Goal: Navigation & Orientation: Find specific page/section

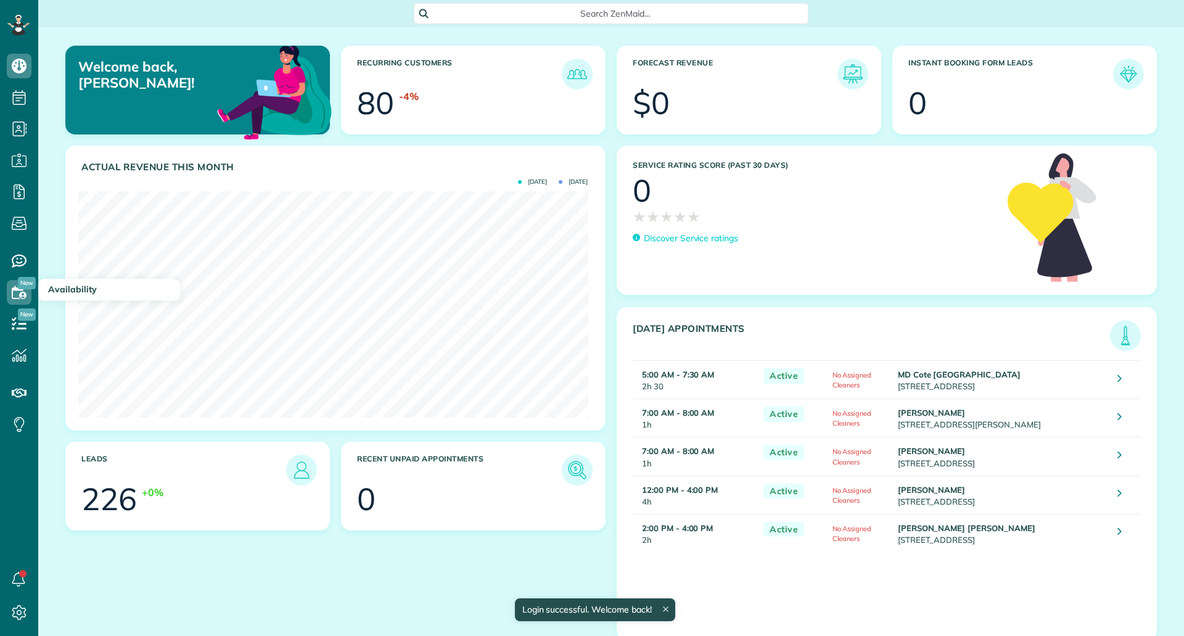
scroll to position [226, 510]
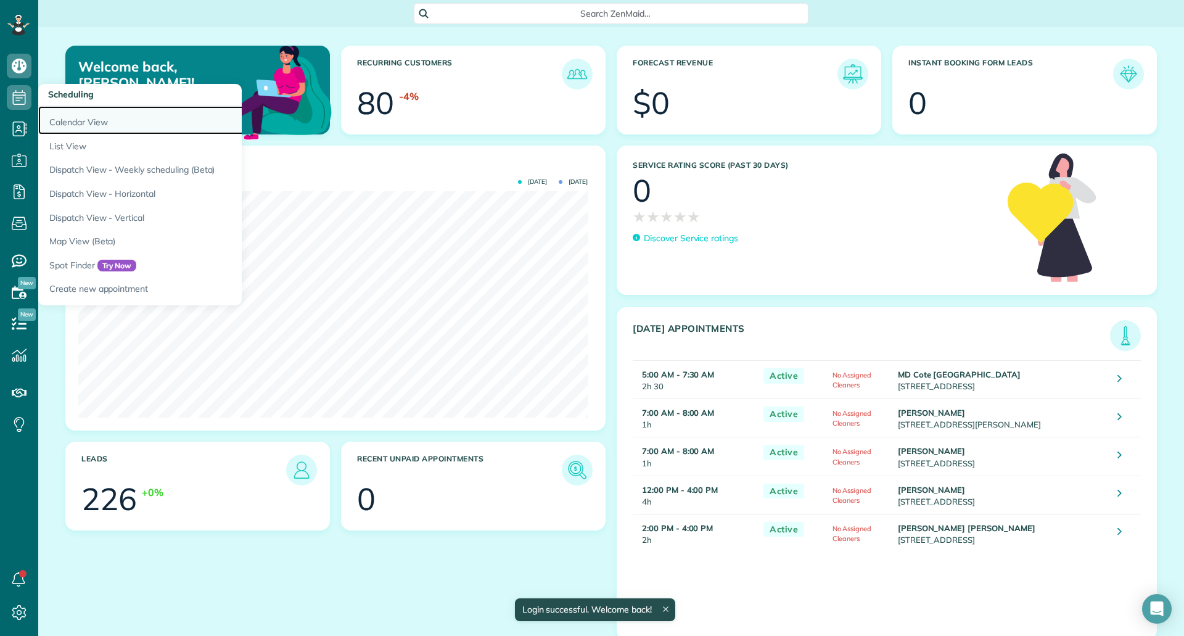
click at [97, 122] on link "Calendar View" at bounding box center [192, 120] width 308 height 28
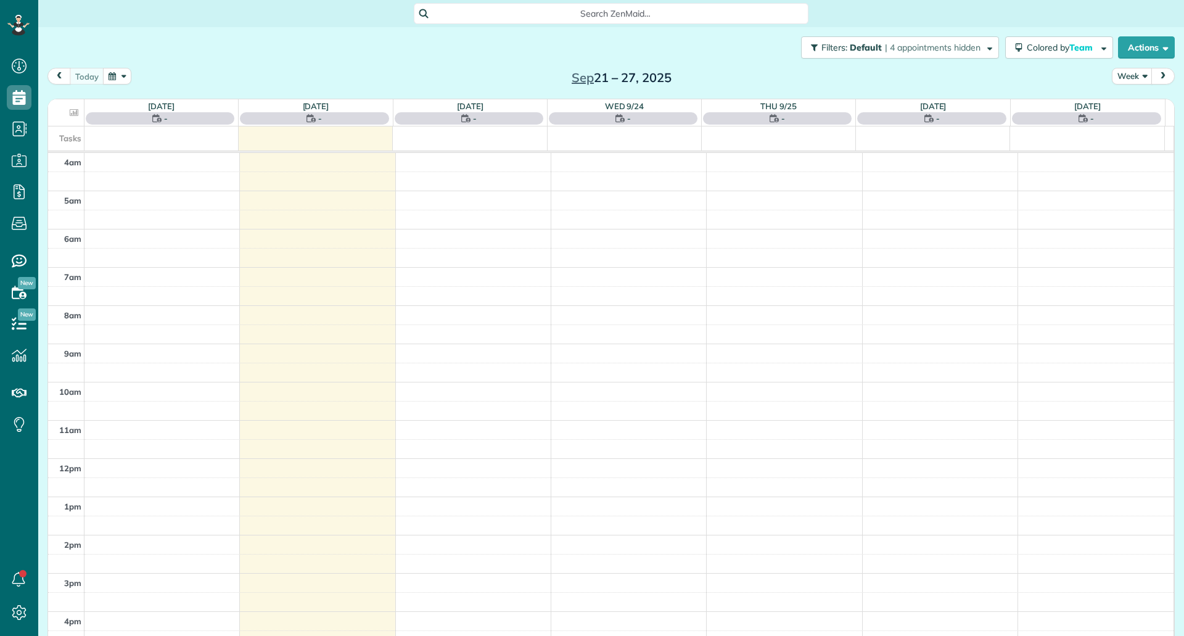
scroll to position [112, 0]
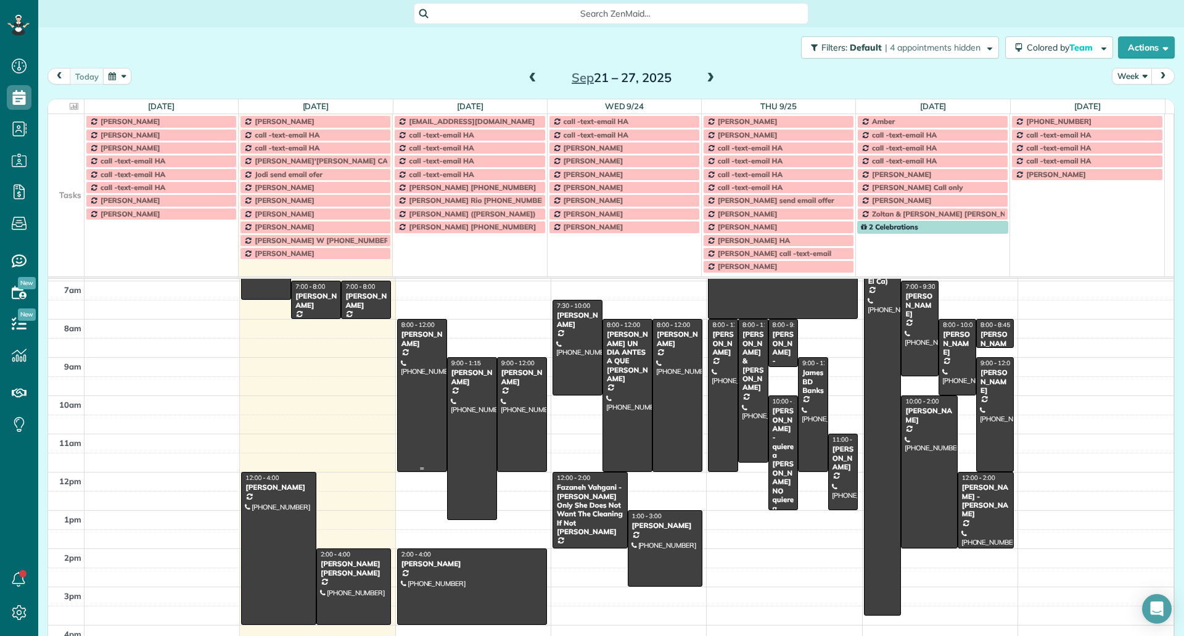
click at [413, 370] on div at bounding box center [422, 396] width 49 height 152
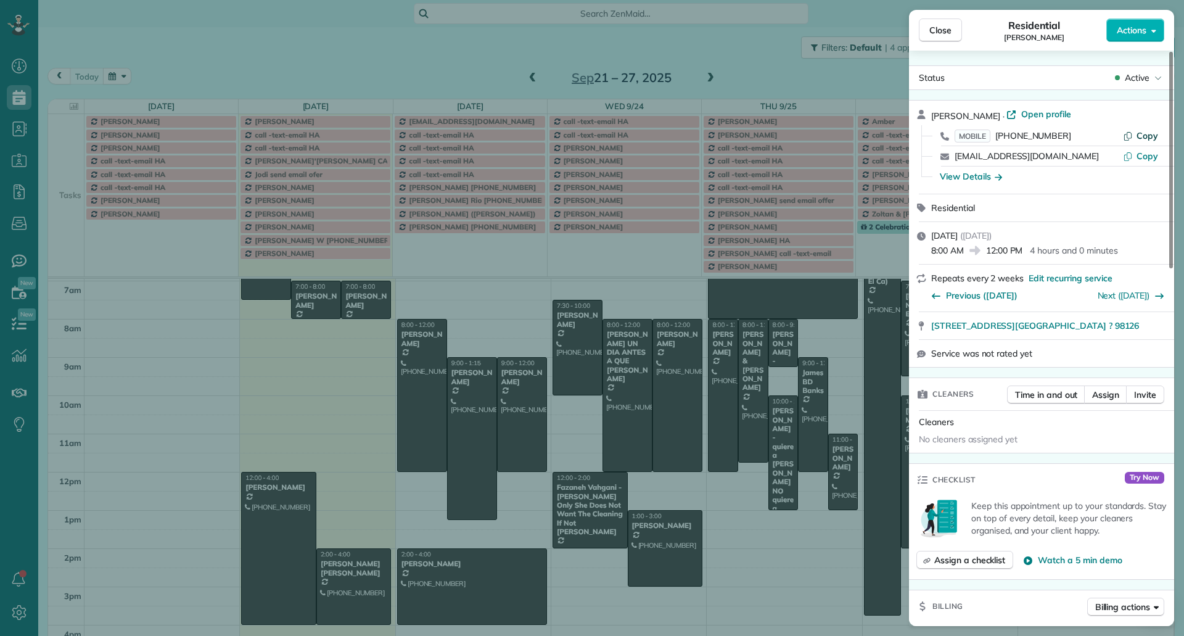
click at [1151, 133] on span "Copy" at bounding box center [1148, 135] width 22 height 11
drag, startPoint x: 929, startPoint y: 329, endPoint x: 1108, endPoint y: 331, distance: 178.9
click at [1108, 331] on div "[STREET_ADDRESS][GEOGRAPHIC_DATA] ? 98126 Open in maps Open in maps" at bounding box center [1041, 325] width 265 height 27
click at [982, 176] on div "View Details" at bounding box center [971, 176] width 62 height 12
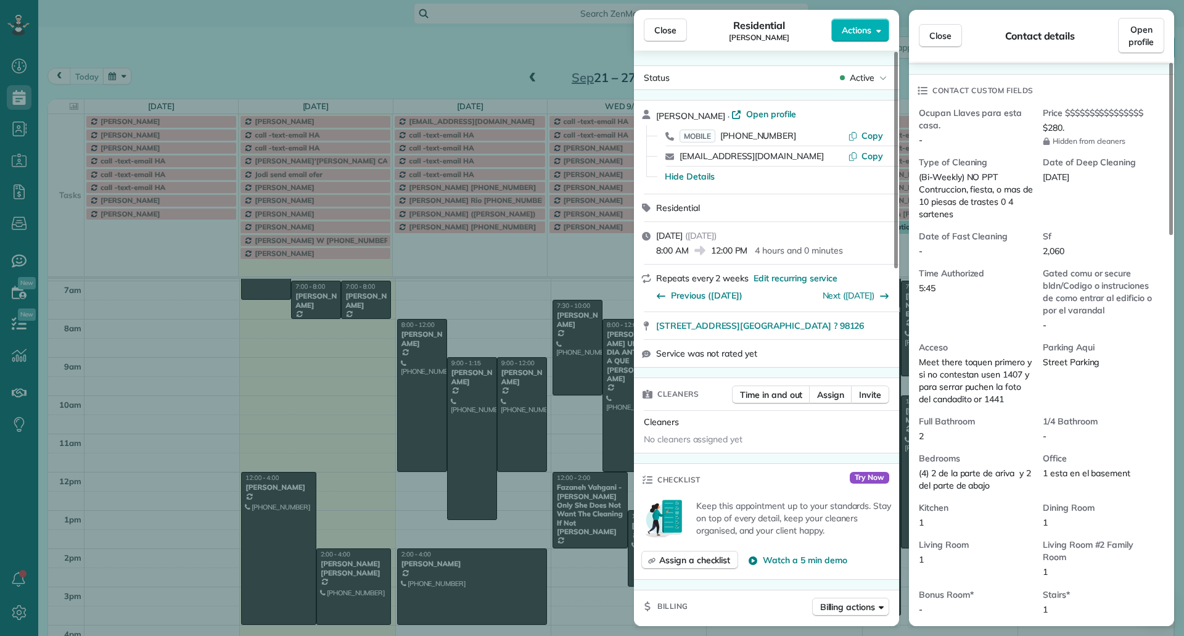
scroll to position [370, 0]
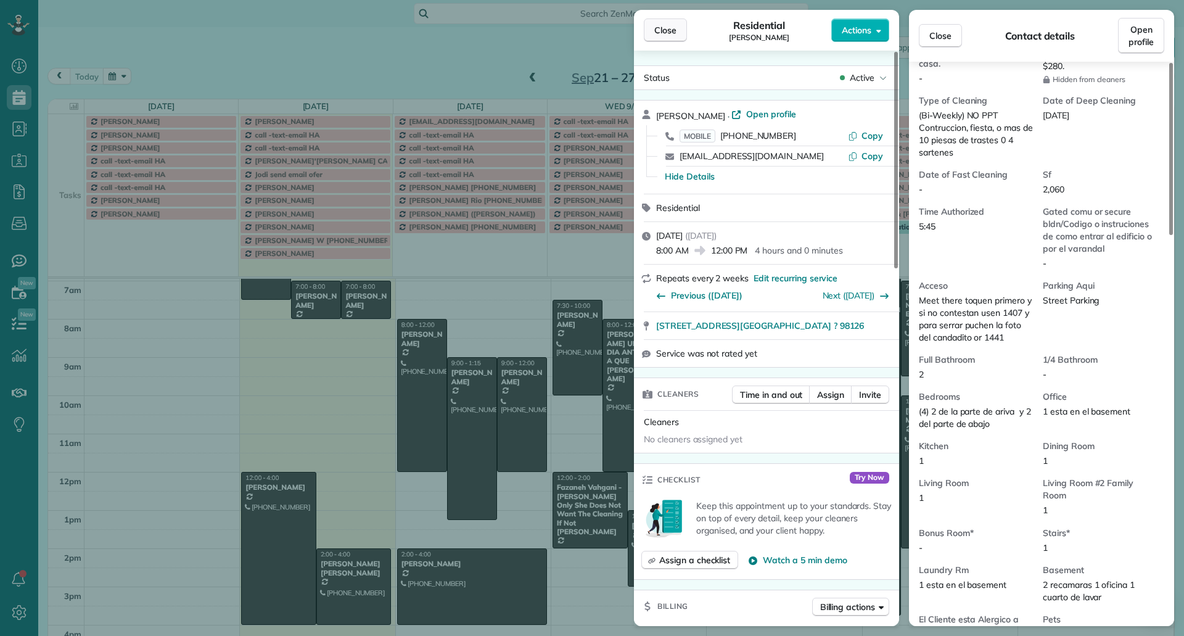
click at [658, 37] on button "Close" at bounding box center [665, 30] width 43 height 23
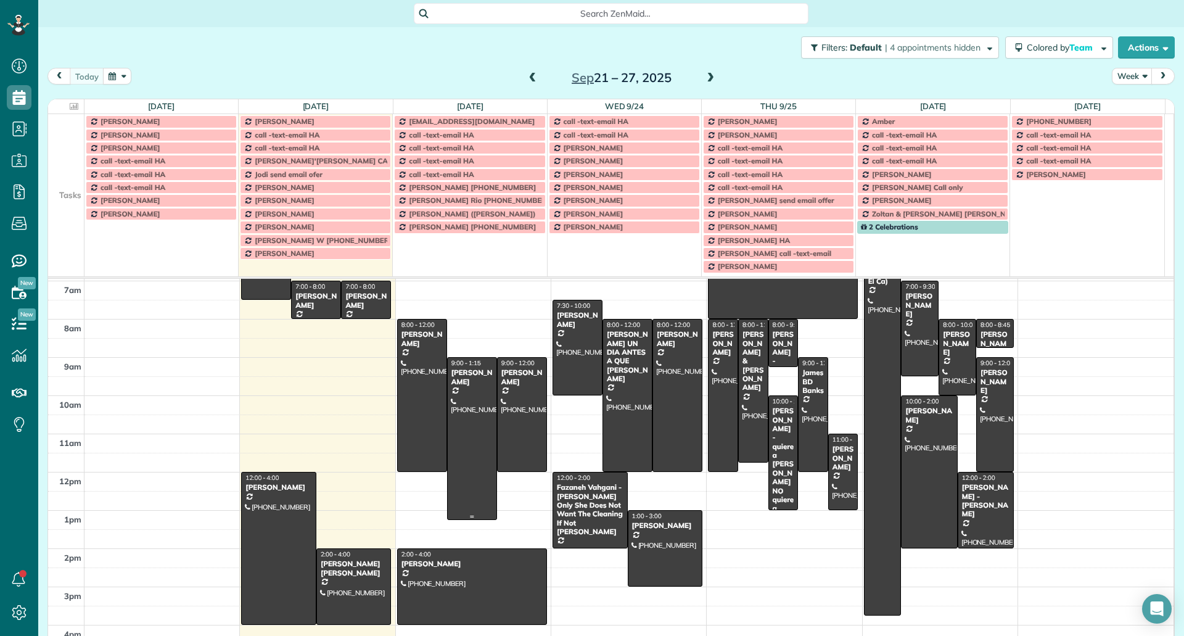
click at [460, 394] on div at bounding box center [472, 439] width 49 height 162
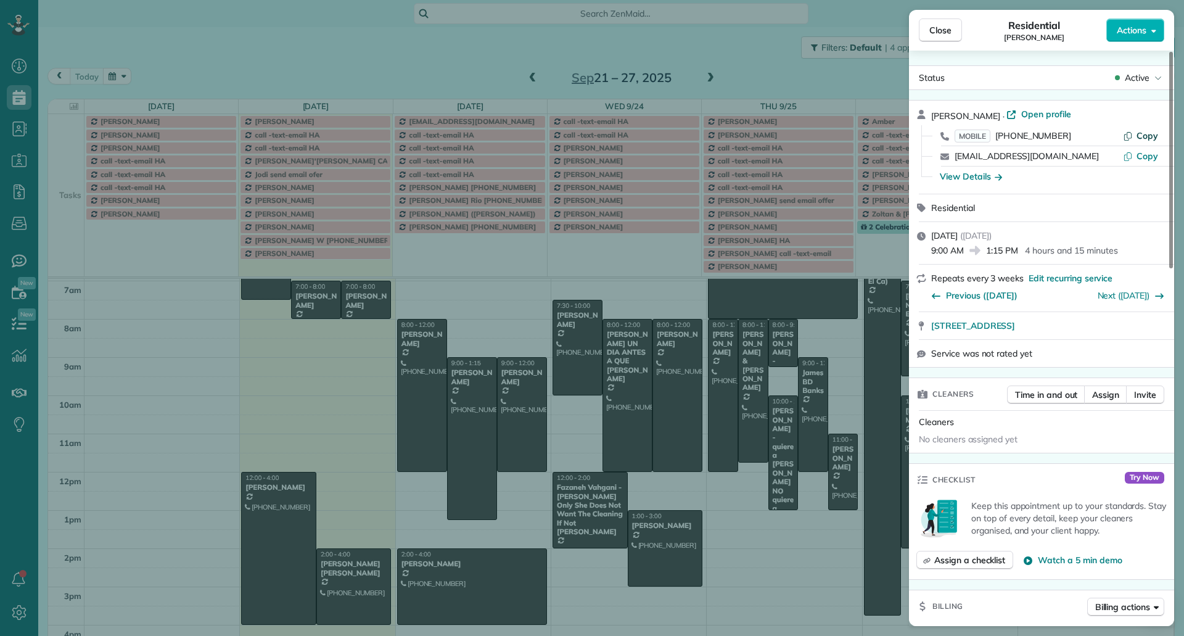
click at [1135, 137] on button "Copy" at bounding box center [1140, 136] width 35 height 12
drag, startPoint x: 927, startPoint y: 328, endPoint x: 1133, endPoint y: 327, distance: 206.7
click at [1133, 327] on div "[STREET_ADDRESS] Open in maps Open in maps" at bounding box center [1041, 325] width 265 height 27
click at [990, 176] on div "View Details" at bounding box center [971, 176] width 62 height 12
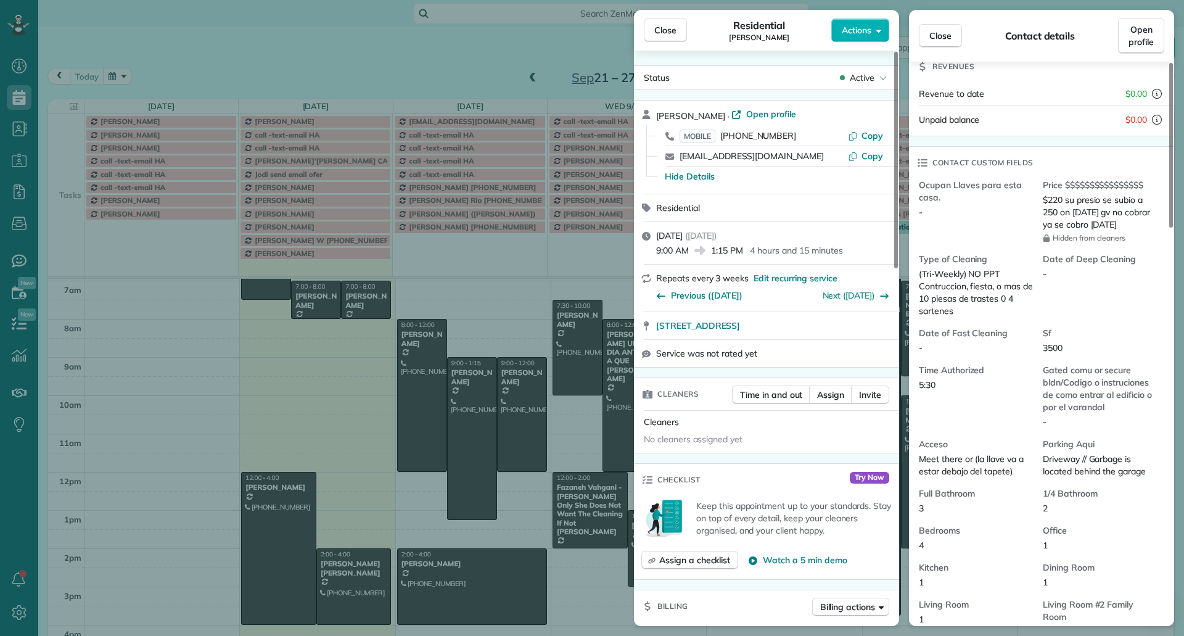
scroll to position [309, 0]
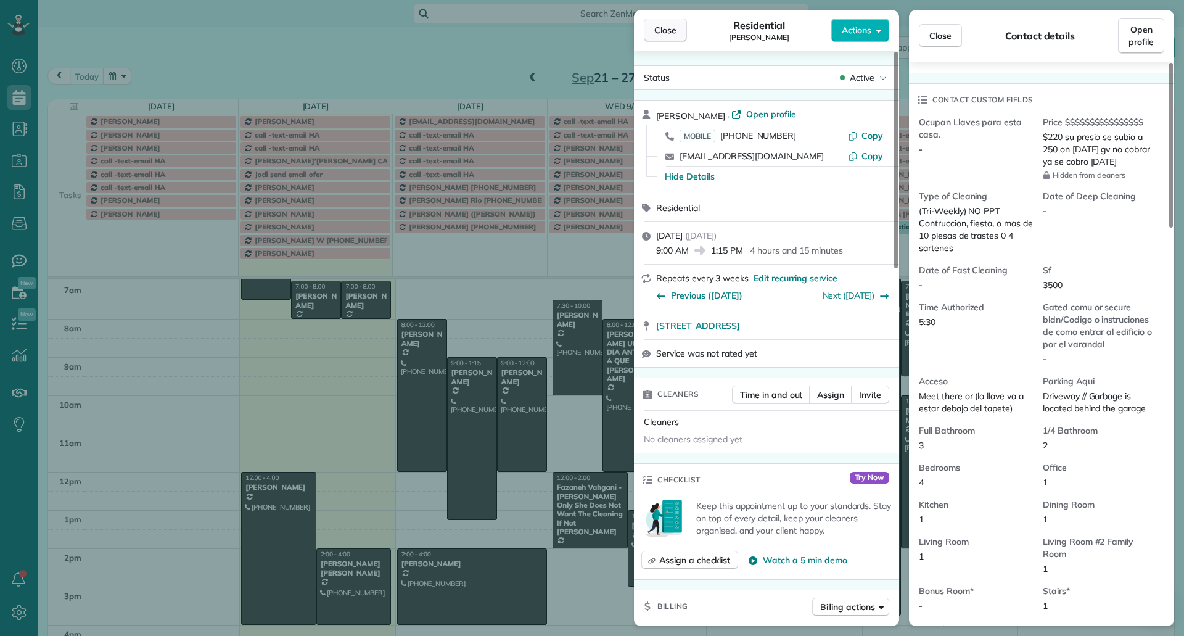
click at [671, 35] on span "Close" at bounding box center [666, 30] width 22 height 12
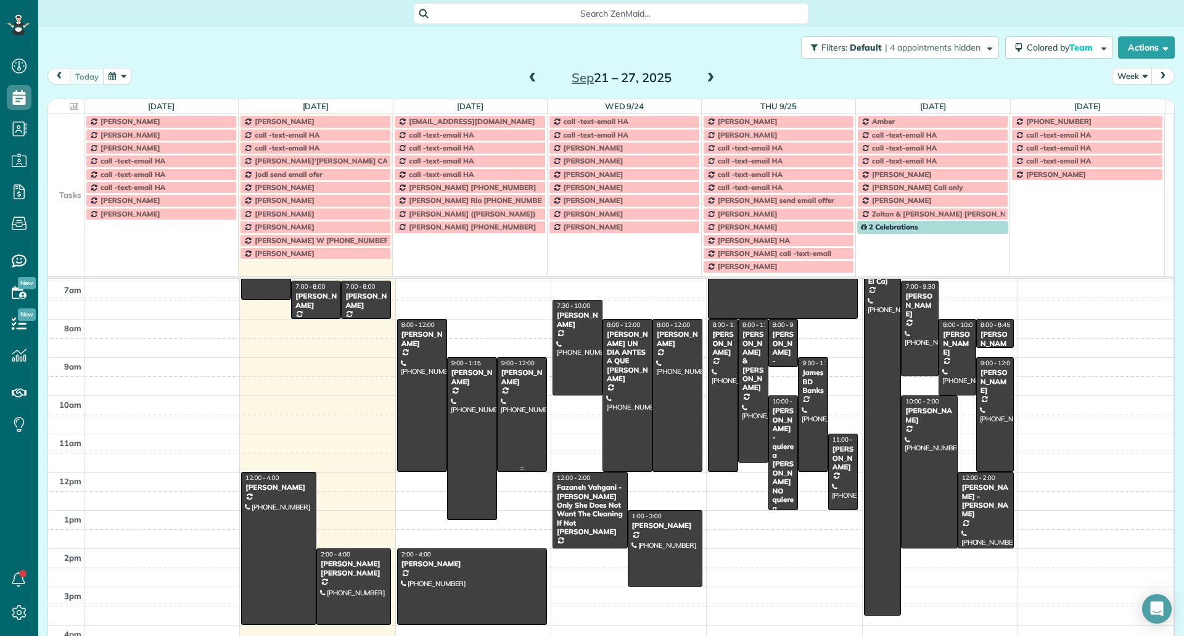
click at [518, 403] on div at bounding box center [522, 415] width 49 height 114
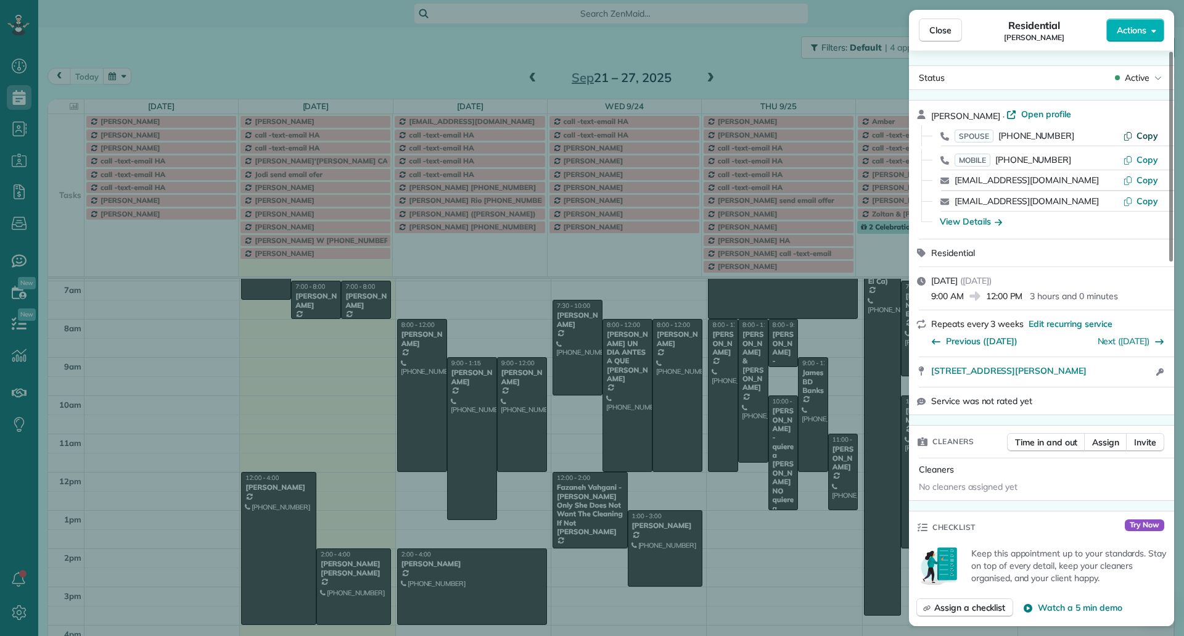
click at [1153, 135] on span "Copy" at bounding box center [1148, 135] width 22 height 11
drag, startPoint x: 927, startPoint y: 374, endPoint x: 1087, endPoint y: 374, distance: 160.4
click at [1087, 374] on div "[STREET_ADDRESS][PERSON_NAME] Open in maps Open in maps Open access information" at bounding box center [1041, 372] width 265 height 30
click at [959, 226] on div "View Details" at bounding box center [971, 221] width 62 height 12
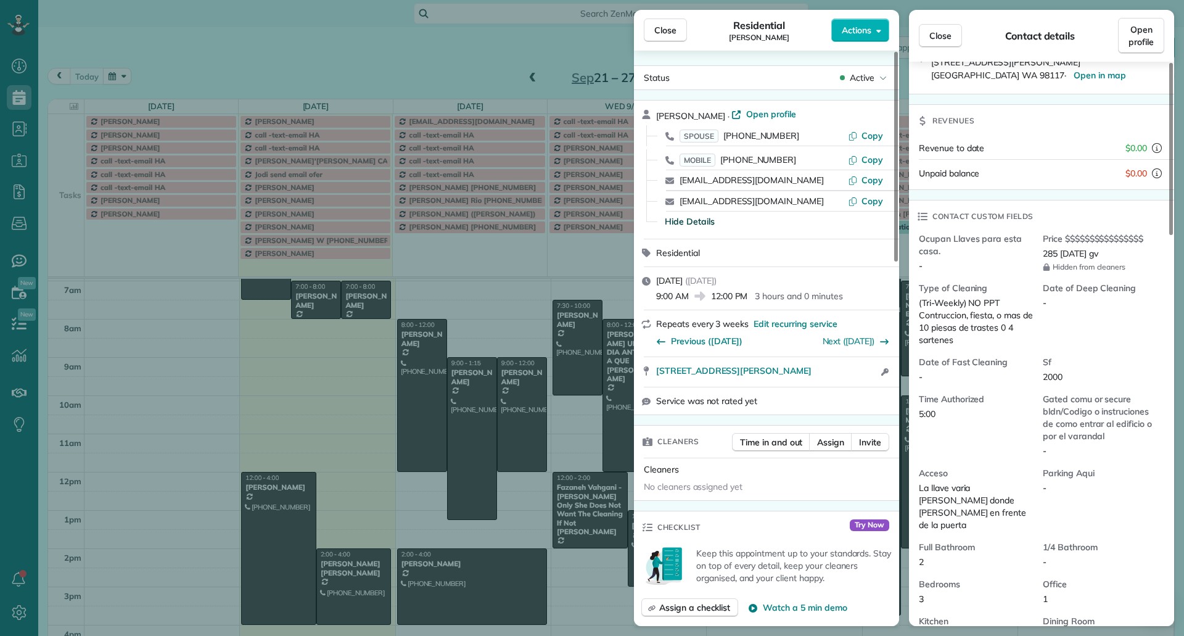
scroll to position [310, 0]
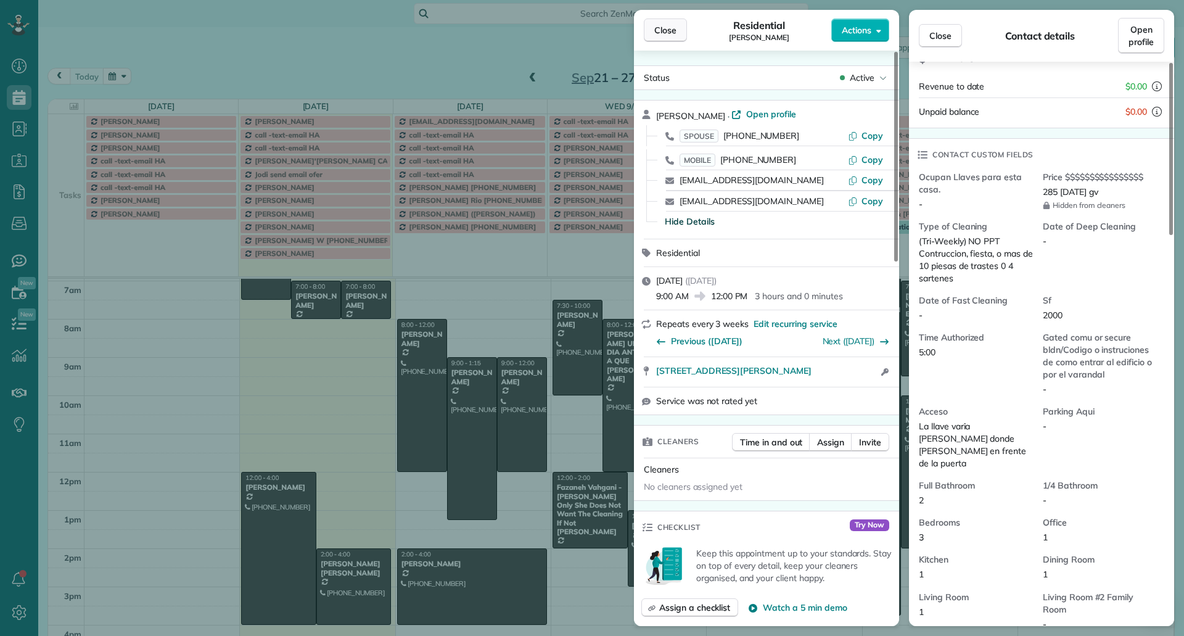
click at [668, 27] on span "Close" at bounding box center [666, 30] width 22 height 12
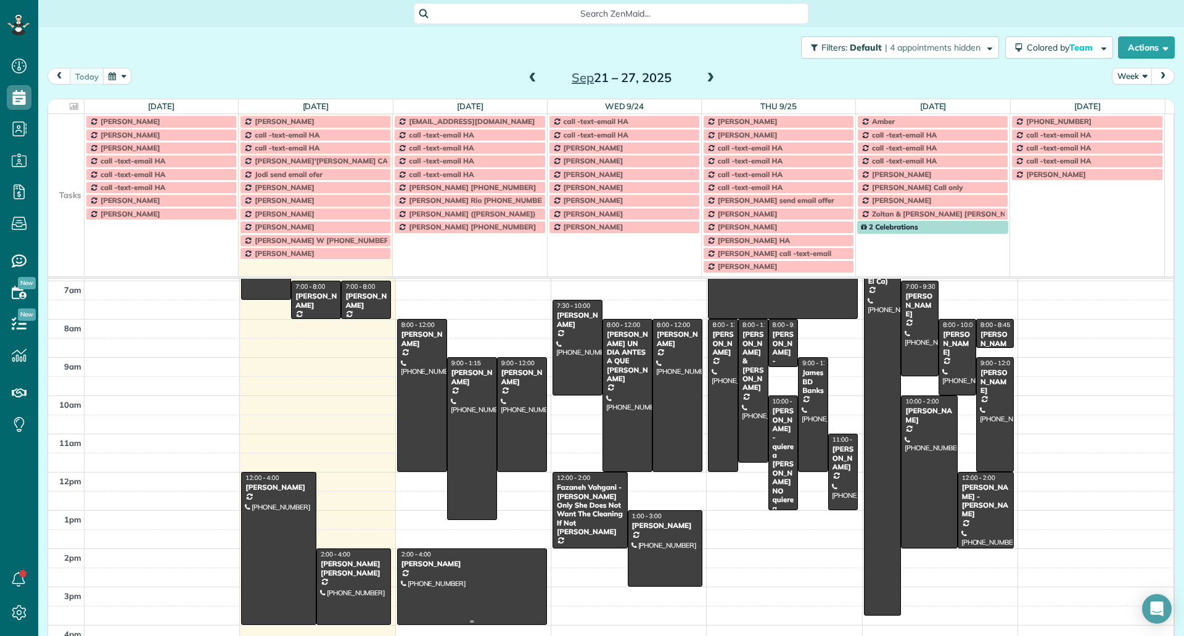
click at [460, 564] on div "[PERSON_NAME]" at bounding box center [472, 564] width 143 height 9
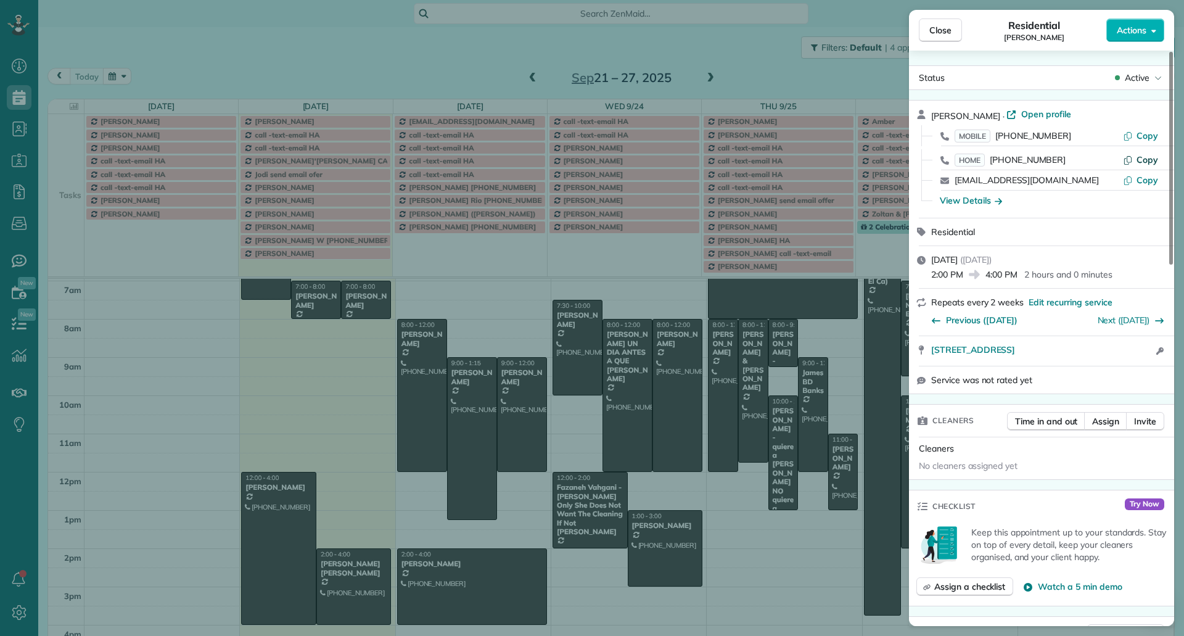
click at [1143, 160] on span "Copy" at bounding box center [1148, 159] width 22 height 11
click at [1151, 128] on div "MOBILE [PHONE_NUMBER] Copy" at bounding box center [1050, 136] width 236 height 20
click at [1151, 134] on span "Copy" at bounding box center [1148, 135] width 22 height 11
drag, startPoint x: 927, startPoint y: 352, endPoint x: 1099, endPoint y: 355, distance: 172.1
click at [1099, 355] on div "[STREET_ADDRESS] Open in maps Open in maps Open access information" at bounding box center [1041, 351] width 265 height 30
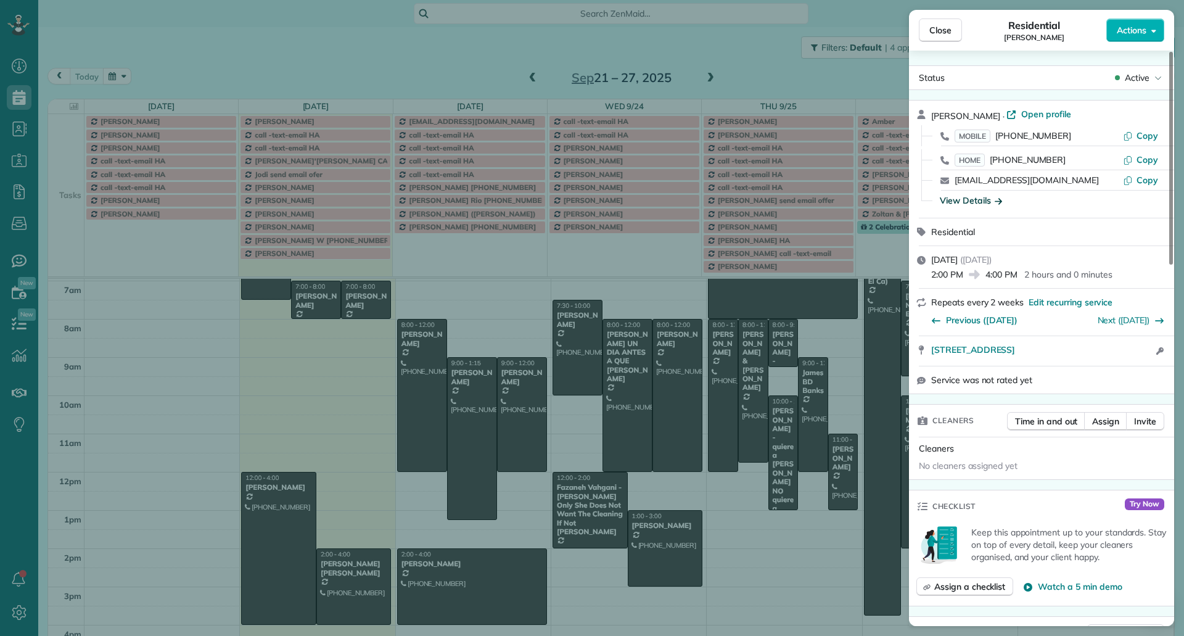
click at [975, 202] on div "View Details" at bounding box center [971, 200] width 62 height 12
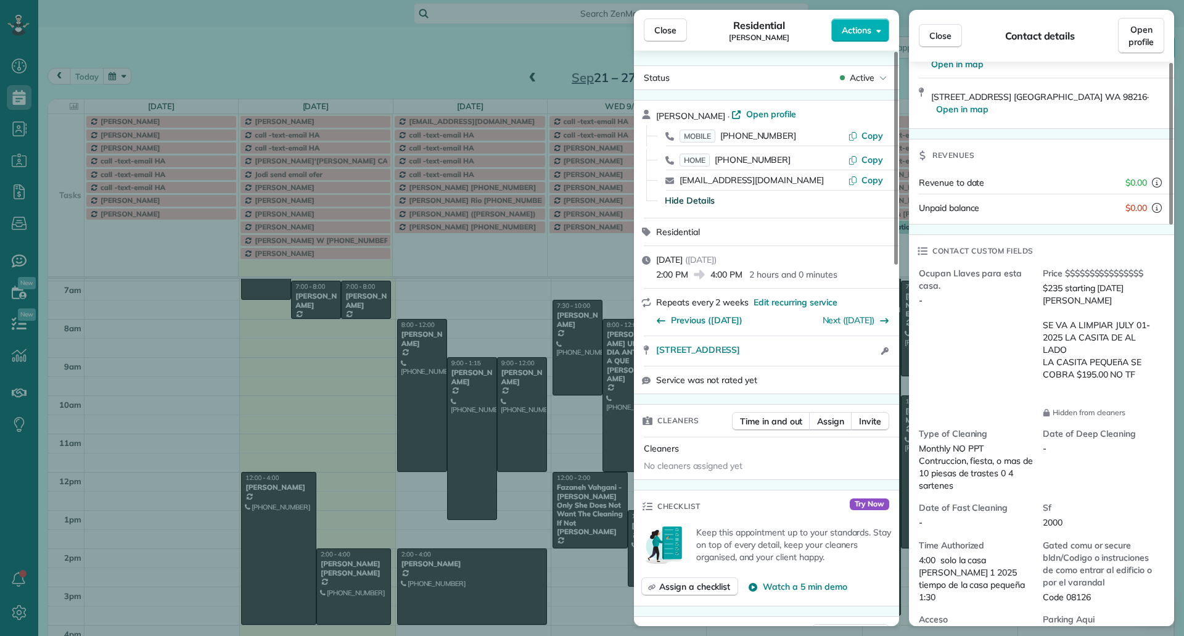
scroll to position [311, 0]
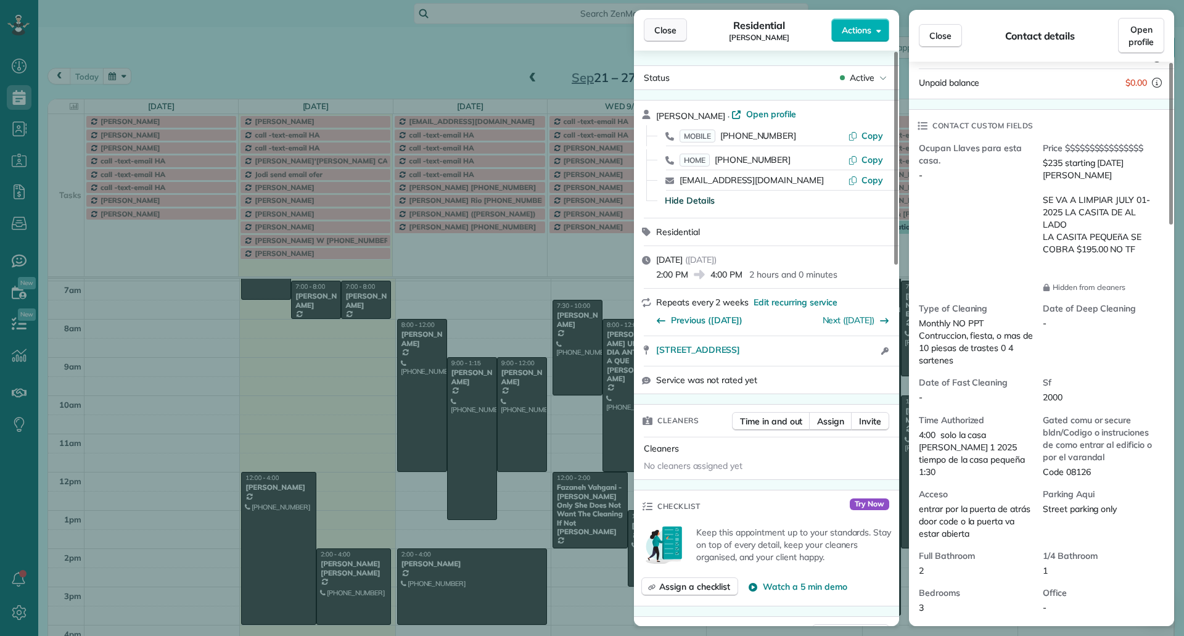
click at [656, 28] on span "Close" at bounding box center [666, 30] width 22 height 12
